Goal: Task Accomplishment & Management: Use online tool/utility

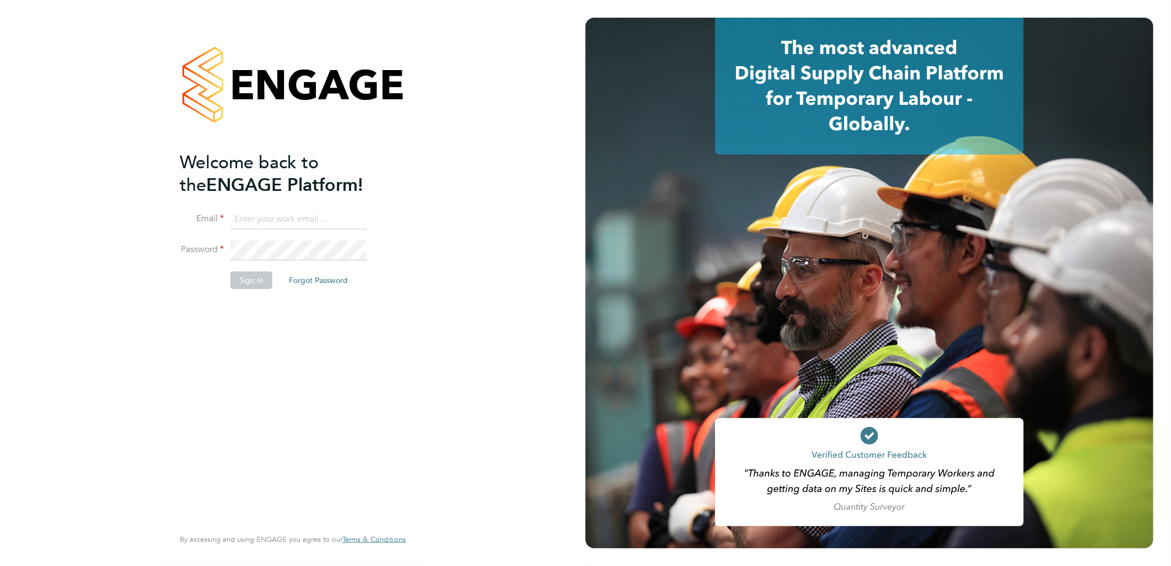
type input "[EMAIL_ADDRESS][PERSON_NAME][DOMAIN_NAME]"
click at [255, 282] on button "Sign In" at bounding box center [251, 280] width 42 height 18
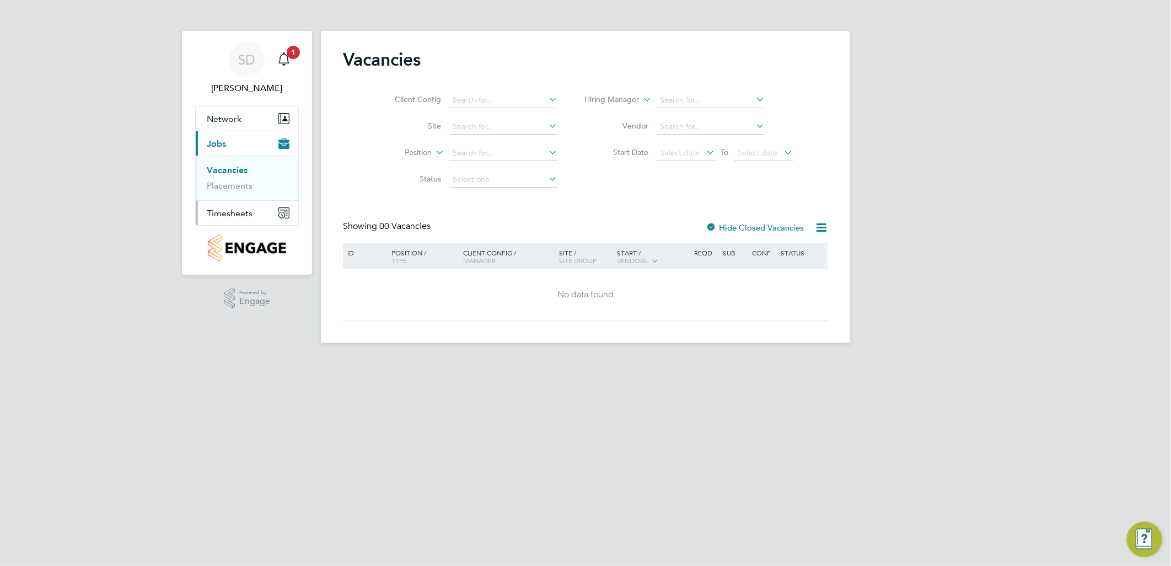
click at [240, 205] on button "Timesheets" at bounding box center [247, 213] width 103 height 24
click at [235, 211] on span "Timesheets" at bounding box center [230, 213] width 46 height 10
click at [243, 214] on span "Timesheets" at bounding box center [230, 213] width 46 height 10
click at [234, 191] on link "Timesheets" at bounding box center [230, 195] width 46 height 10
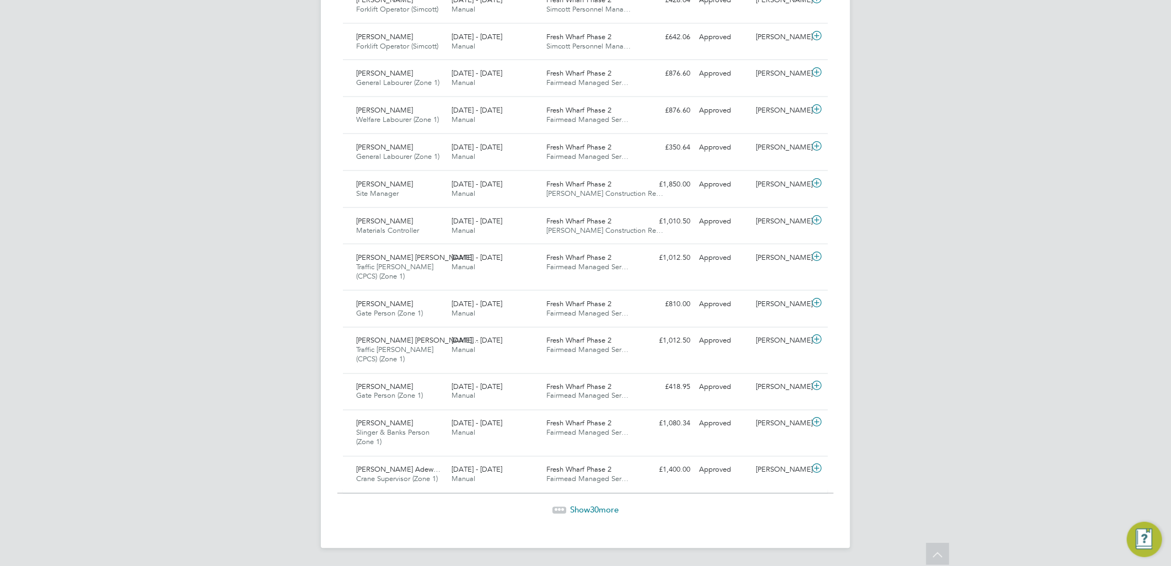
click at [602, 506] on span "Show 30 more" at bounding box center [594, 510] width 49 height 10
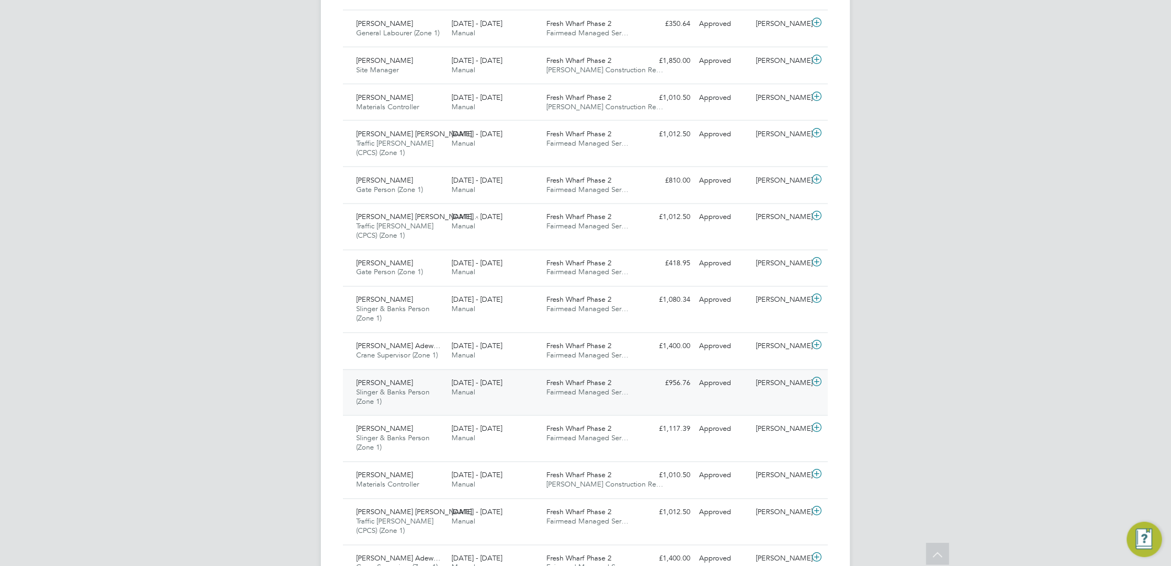
click at [480, 385] on span "1 - 7 Sep 2025" at bounding box center [477, 382] width 51 height 9
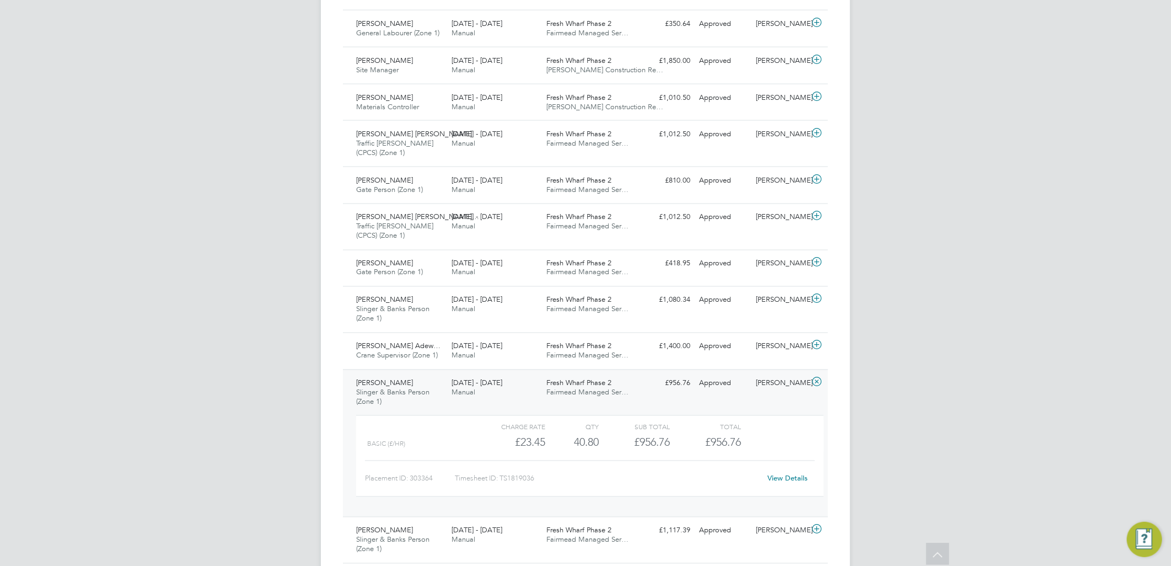
click at [778, 480] on link "View Details" at bounding box center [788, 478] width 40 height 9
click at [128, 308] on div "SD Silvane DaRocha Notifications 1 Applications: Network Team Members Sites Job…" at bounding box center [585, 328] width 1171 height 2899
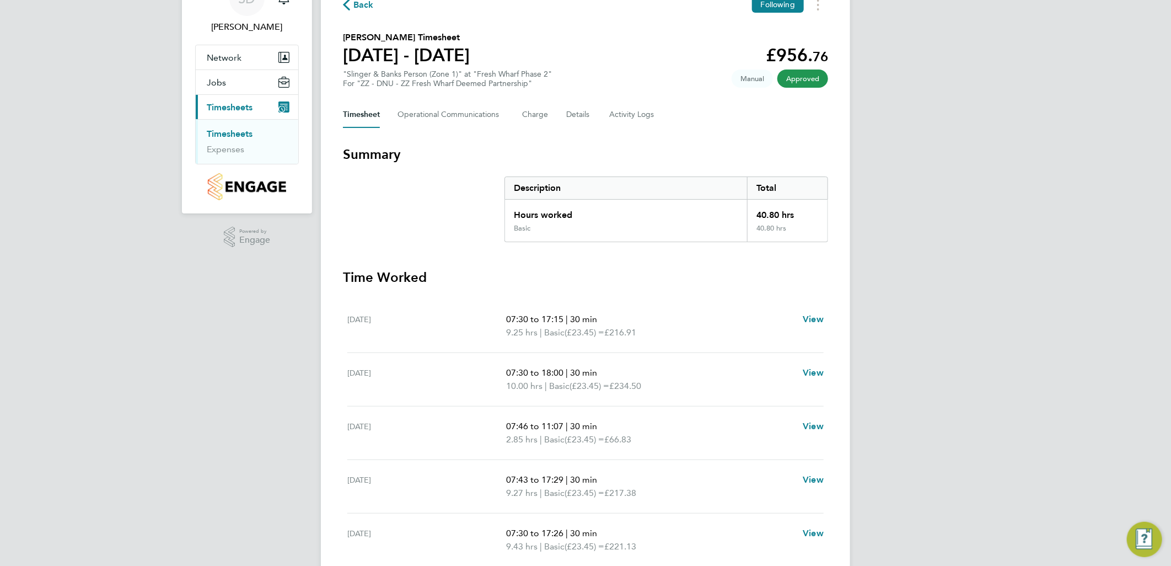
scroll to position [122, 0]
